Goal: Check status: Check status

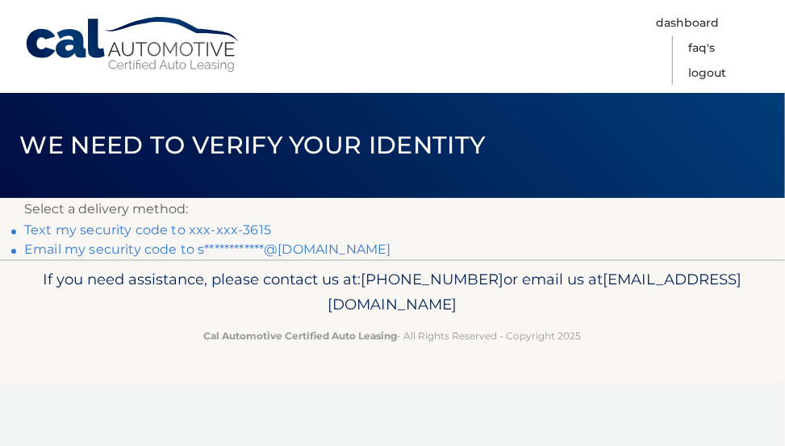
click at [67, 228] on link "Text my security code to xxx-xxx-3615" at bounding box center [147, 229] width 247 height 15
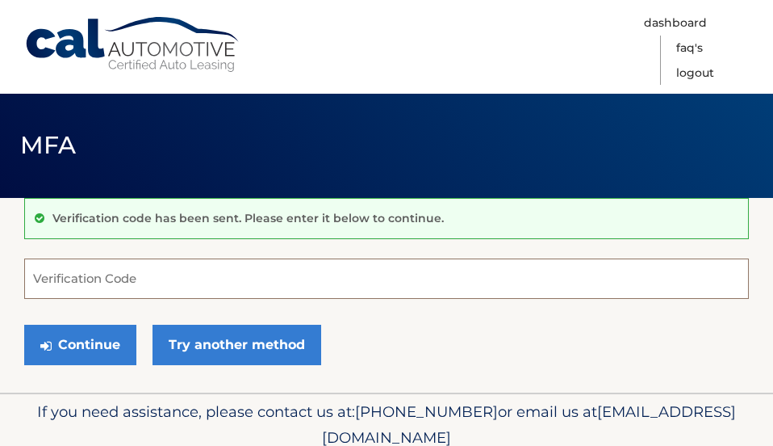
click at [89, 276] on input "Verification Code" at bounding box center [386, 278] width 725 height 40
type input "387146"
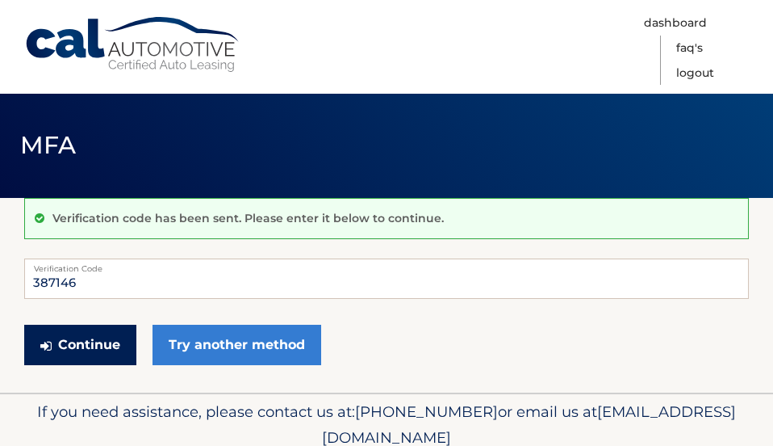
click at [91, 348] on button "Continue" at bounding box center [80, 345] width 112 height 40
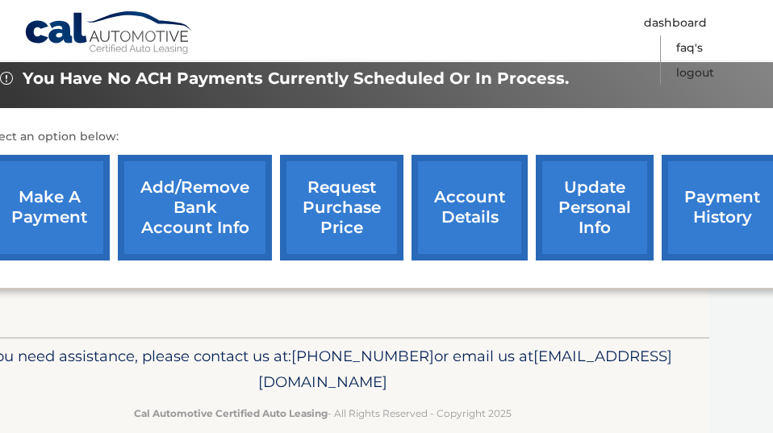
scroll to position [641, 92]
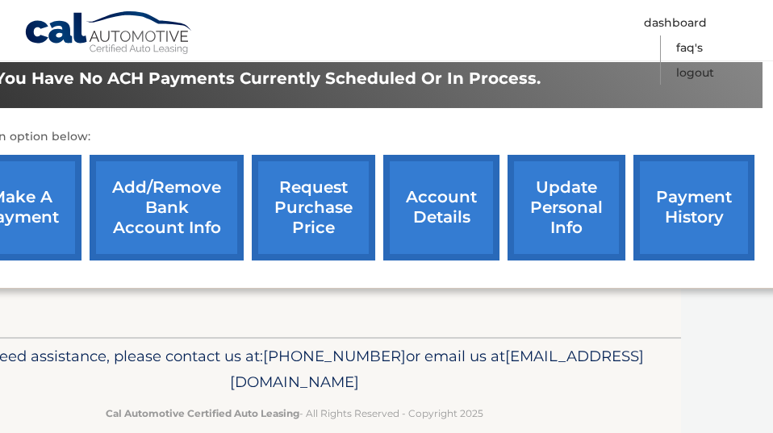
click at [432, 187] on link "account details" at bounding box center [441, 208] width 116 height 106
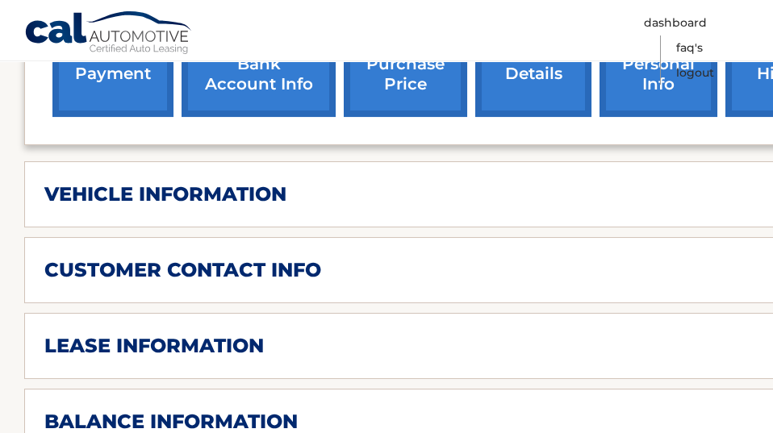
scroll to position [708, 0]
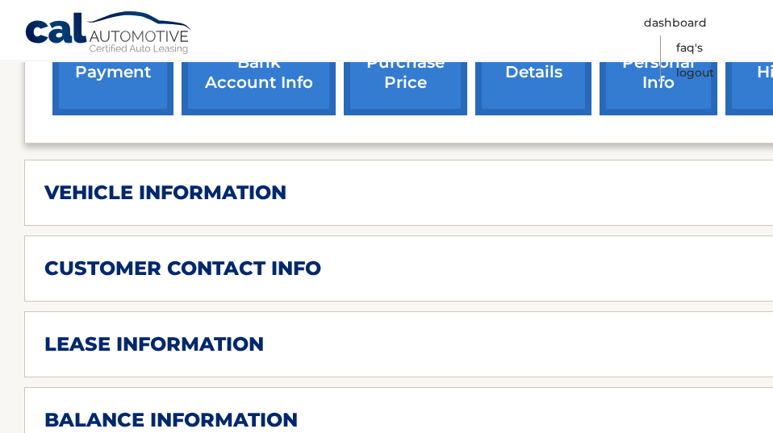
click at [289, 181] on div "vehicle information" at bounding box center [410, 193] width 733 height 24
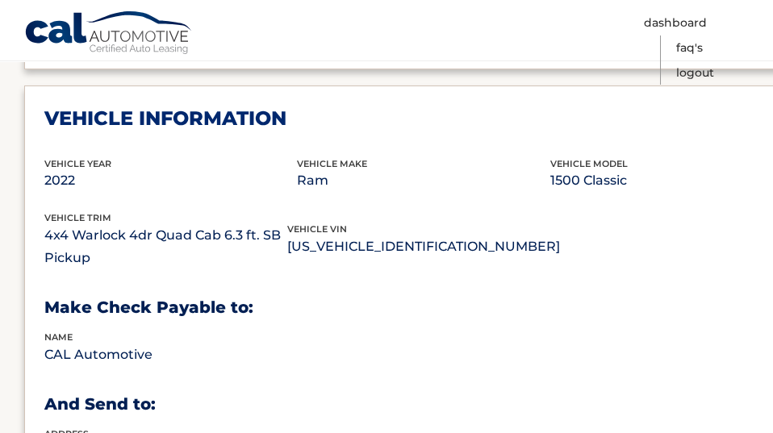
click at [680, 334] on div "name CAL Automotive" at bounding box center [423, 357] width 759 height 55
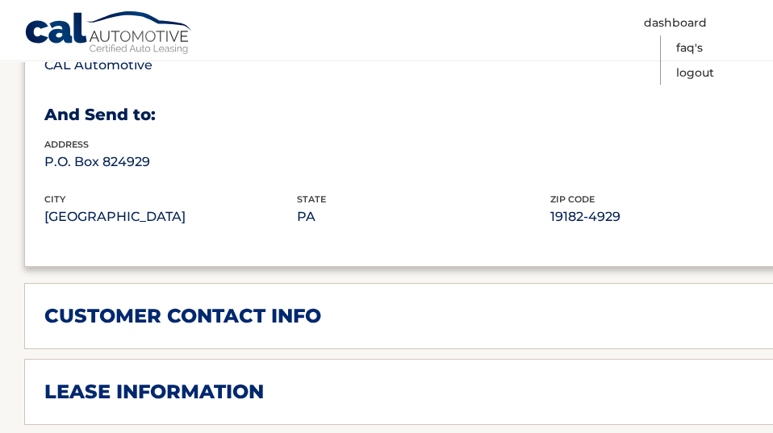
scroll to position [1074, 0]
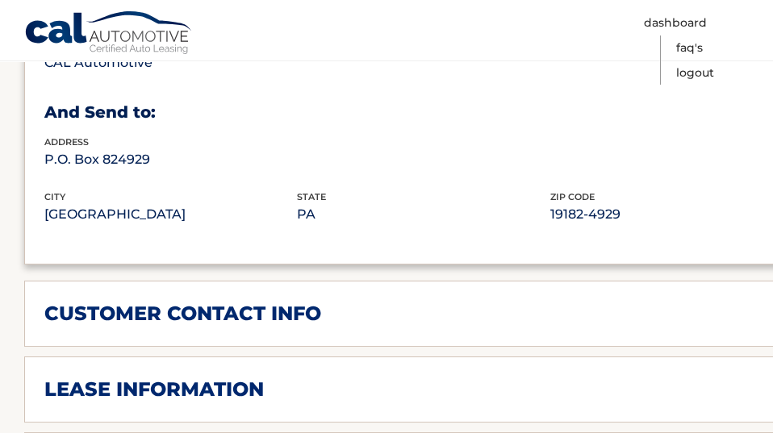
click at [673, 302] on div "customer contact info" at bounding box center [410, 314] width 733 height 24
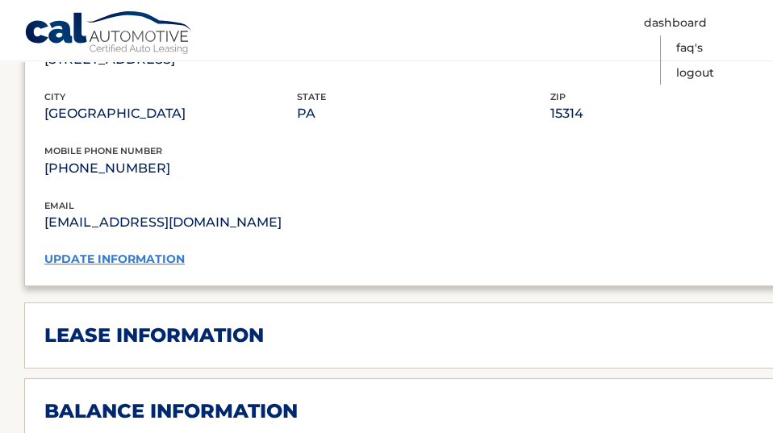
scroll to position [1448, 0]
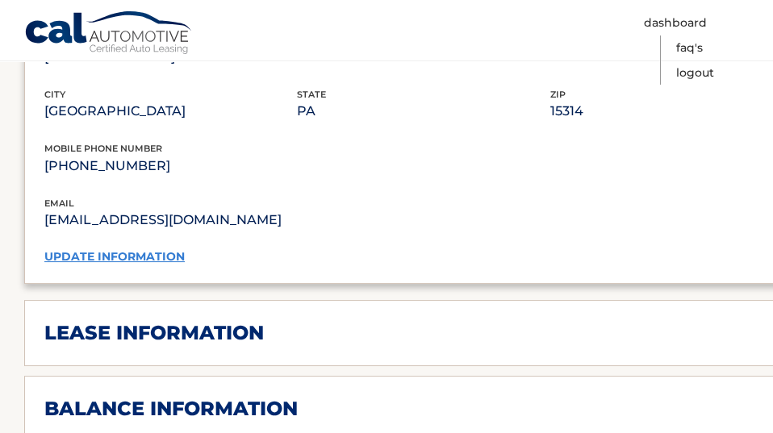
click at [650, 321] on div "lease information" at bounding box center [410, 333] width 733 height 24
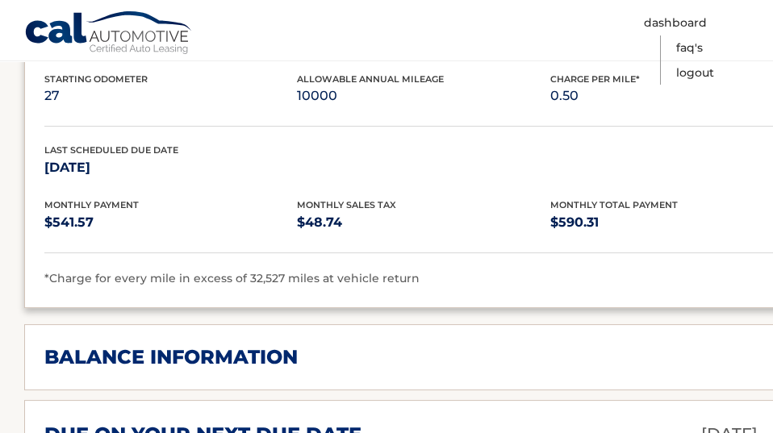
scroll to position [1803, 0]
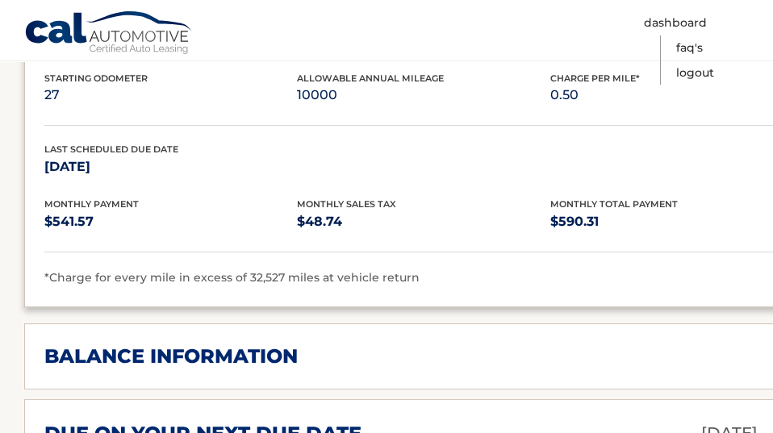
click at [647, 345] on div "balance information" at bounding box center [410, 357] width 733 height 24
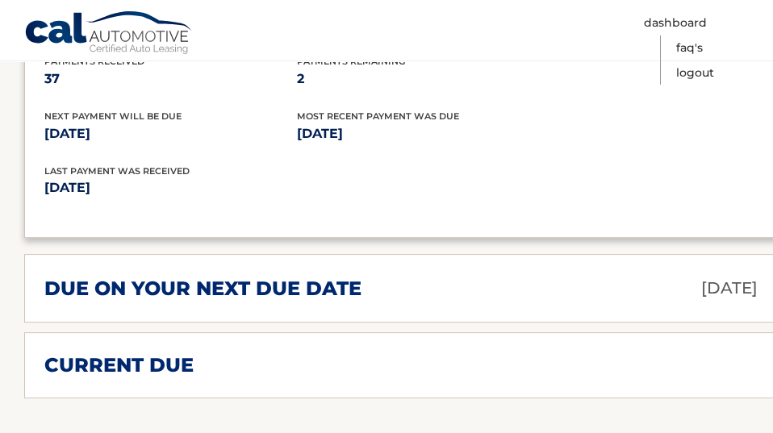
scroll to position [2146, 0]
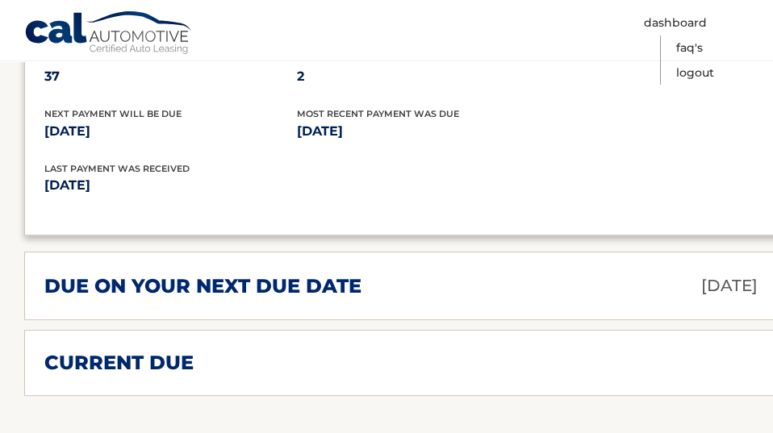
click at [633, 272] on div "due on your next due date Sep 19, 2025" at bounding box center [410, 286] width 733 height 28
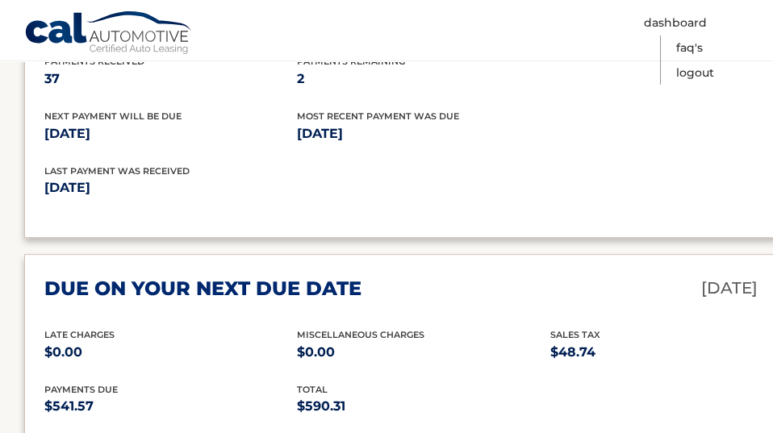
scroll to position [2137, 0]
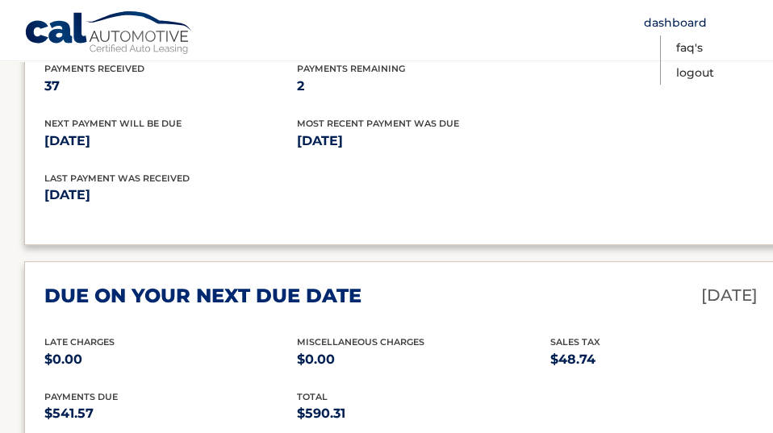
click at [676, 25] on link "Dashboard" at bounding box center [675, 22] width 63 height 25
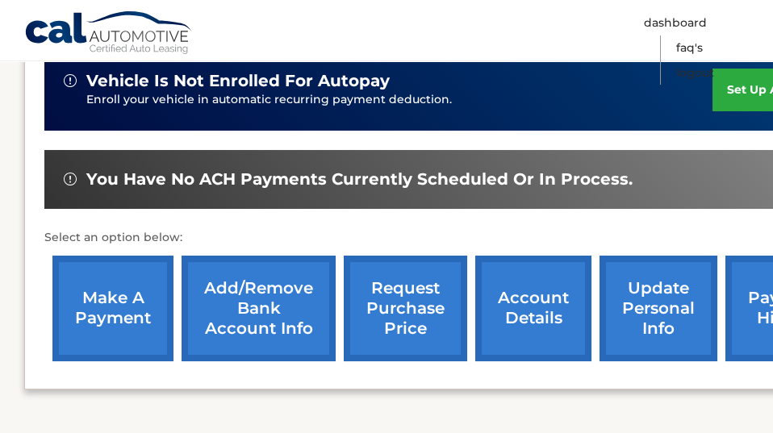
scroll to position [546, 0]
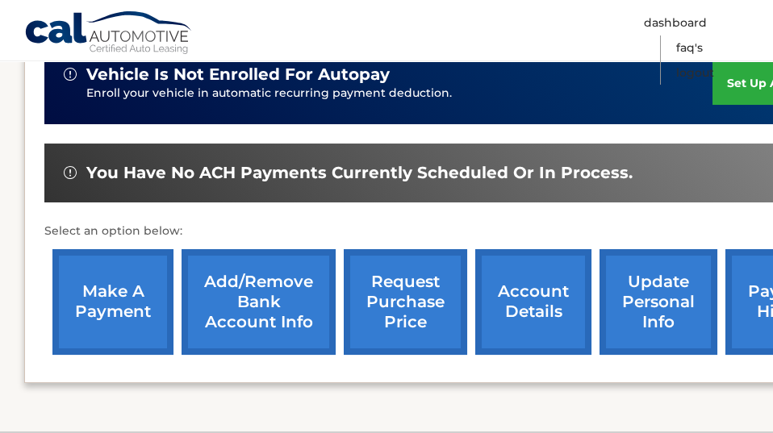
click at [386, 281] on link "request purchase price" at bounding box center [406, 302] width 124 height 106
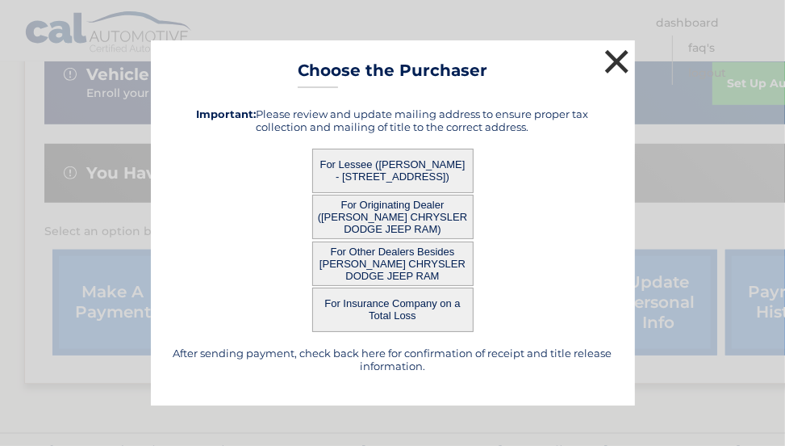
click at [619, 60] on button "×" at bounding box center [617, 61] width 32 height 32
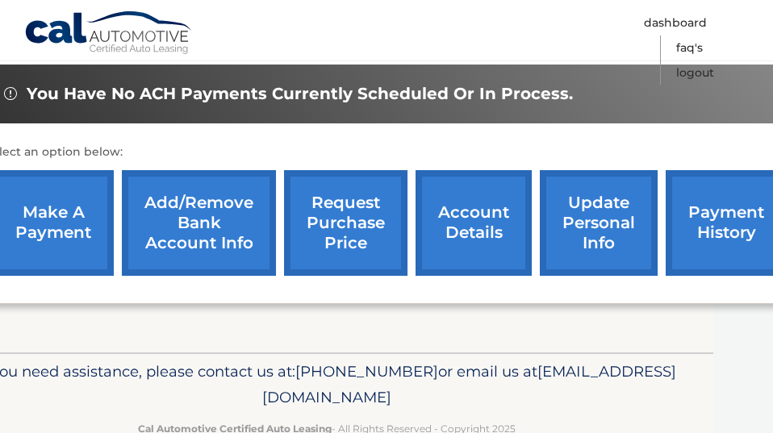
scroll to position [641, 60]
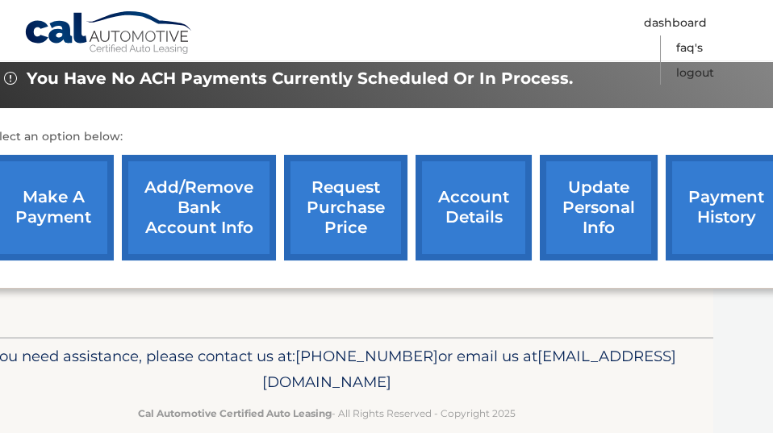
click at [463, 179] on link "account details" at bounding box center [474, 208] width 116 height 106
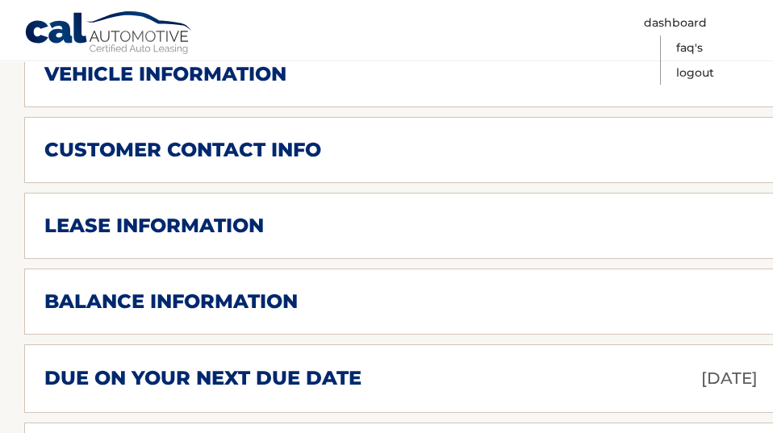
scroll to position [828, 0]
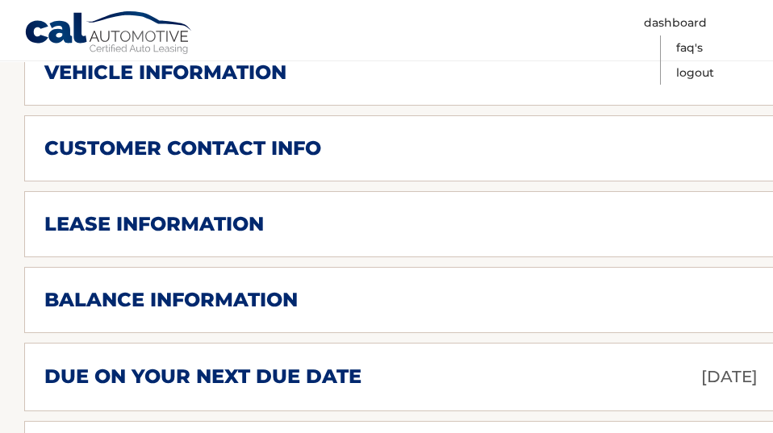
click at [323, 212] on div "lease information" at bounding box center [410, 224] width 733 height 24
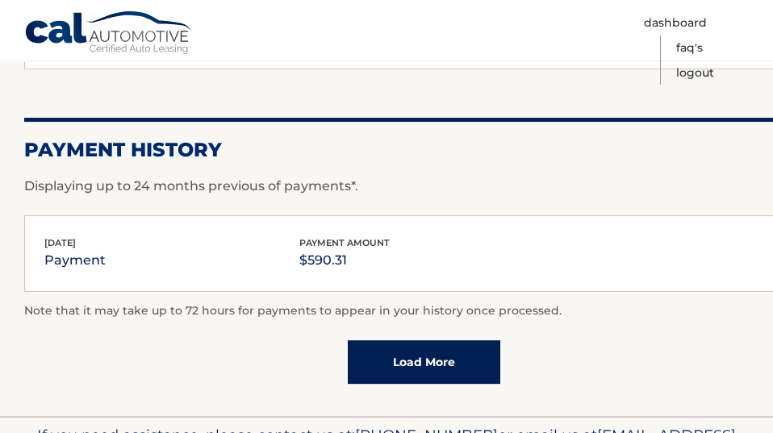
scroll to position [1623, 0]
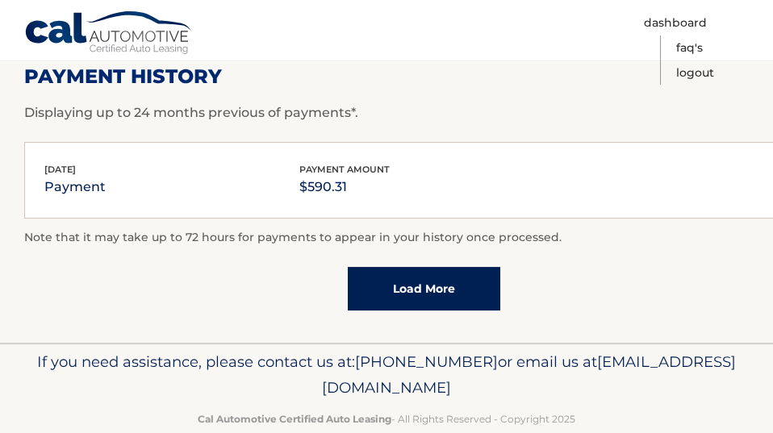
click at [451, 267] on link "Load More" at bounding box center [424, 289] width 153 height 44
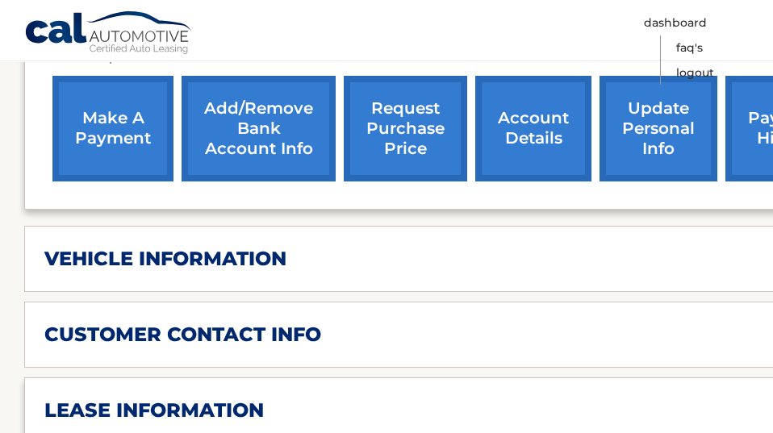
scroll to position [626, 0]
